Goal: Find specific page/section: Find specific page/section

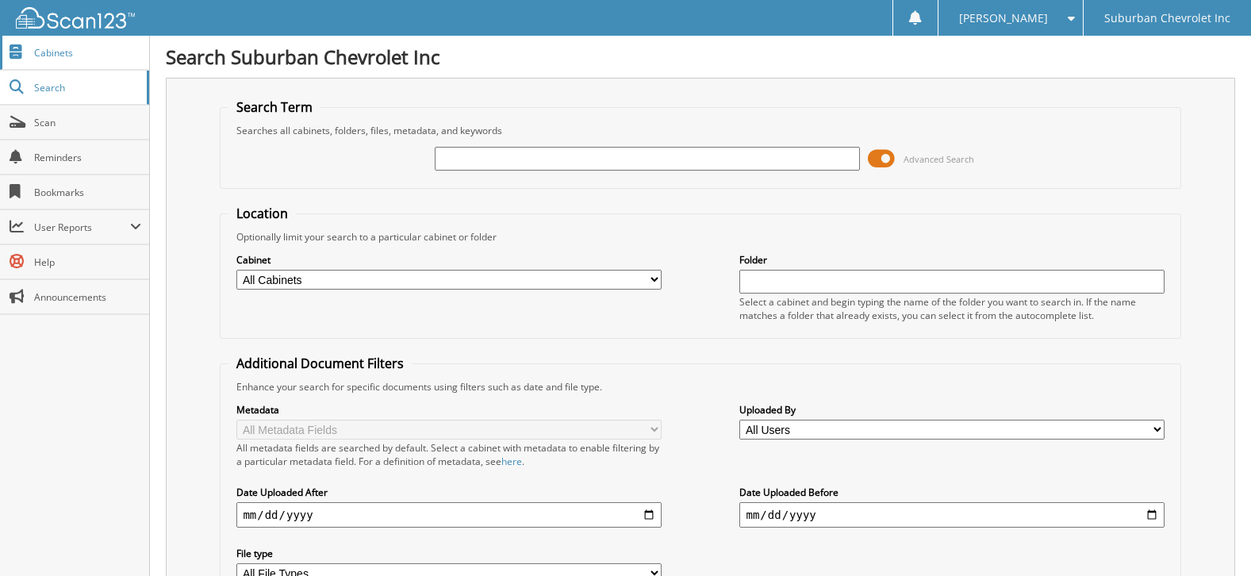
click at [62, 58] on span "Cabinets" at bounding box center [87, 52] width 107 height 13
click at [35, 92] on span "Search" at bounding box center [86, 87] width 105 height 13
click at [56, 52] on span "Cabinets" at bounding box center [87, 52] width 107 height 13
